Goal: Complete application form

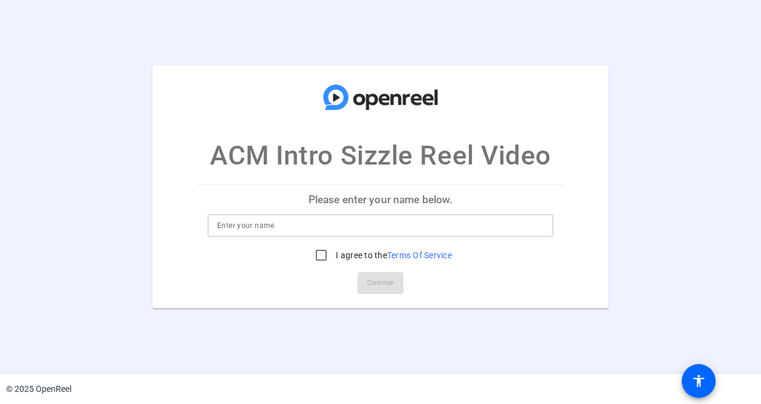
click at [261, 221] on input at bounding box center [380, 225] width 327 height 15
type input "[PERSON_NAME]"
click at [327, 255] on input "I agree to the Terms Of Service" at bounding box center [321, 255] width 24 height 24
checkbox input "true"
click at [365, 279] on span at bounding box center [380, 283] width 46 height 29
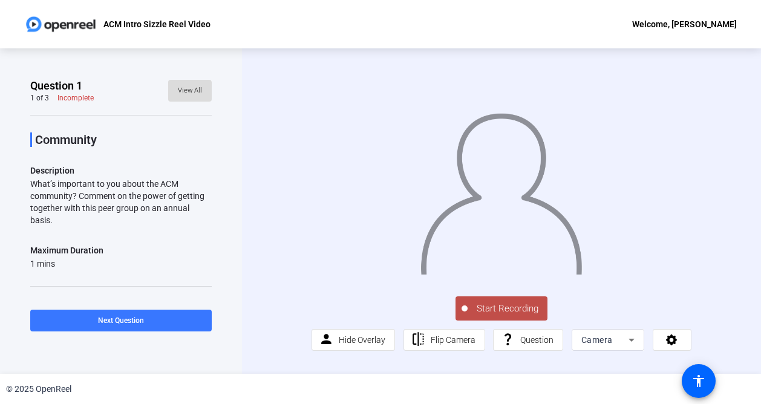
click at [178, 86] on span "View All" at bounding box center [190, 91] width 24 height 18
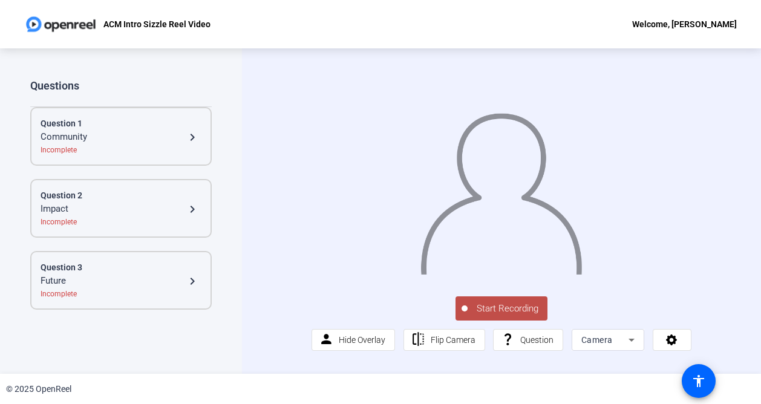
click at [197, 202] on mat-icon "navigate_next" at bounding box center [192, 209] width 15 height 15
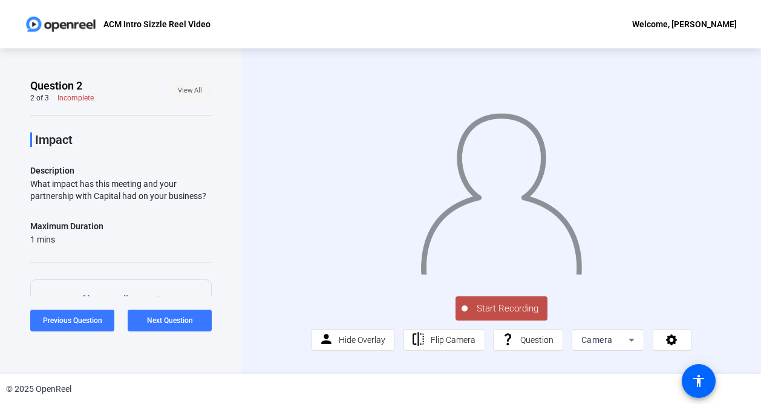
click at [198, 85] on span at bounding box center [190, 90] width 44 height 29
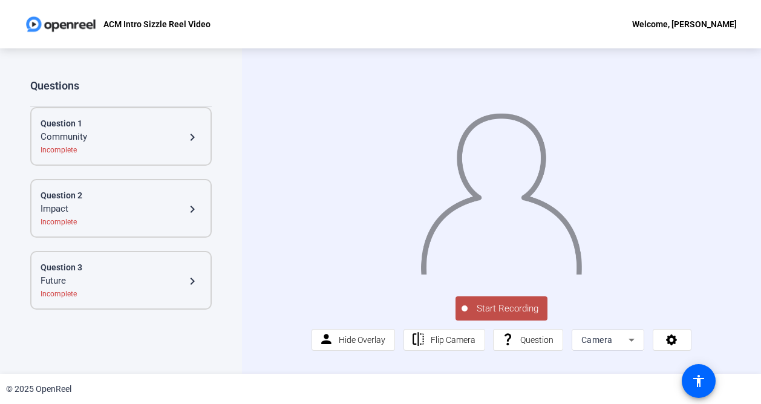
click at [200, 270] on div "Question 3" at bounding box center [121, 267] width 161 height 13
